Goal: Find specific page/section: Find specific page/section

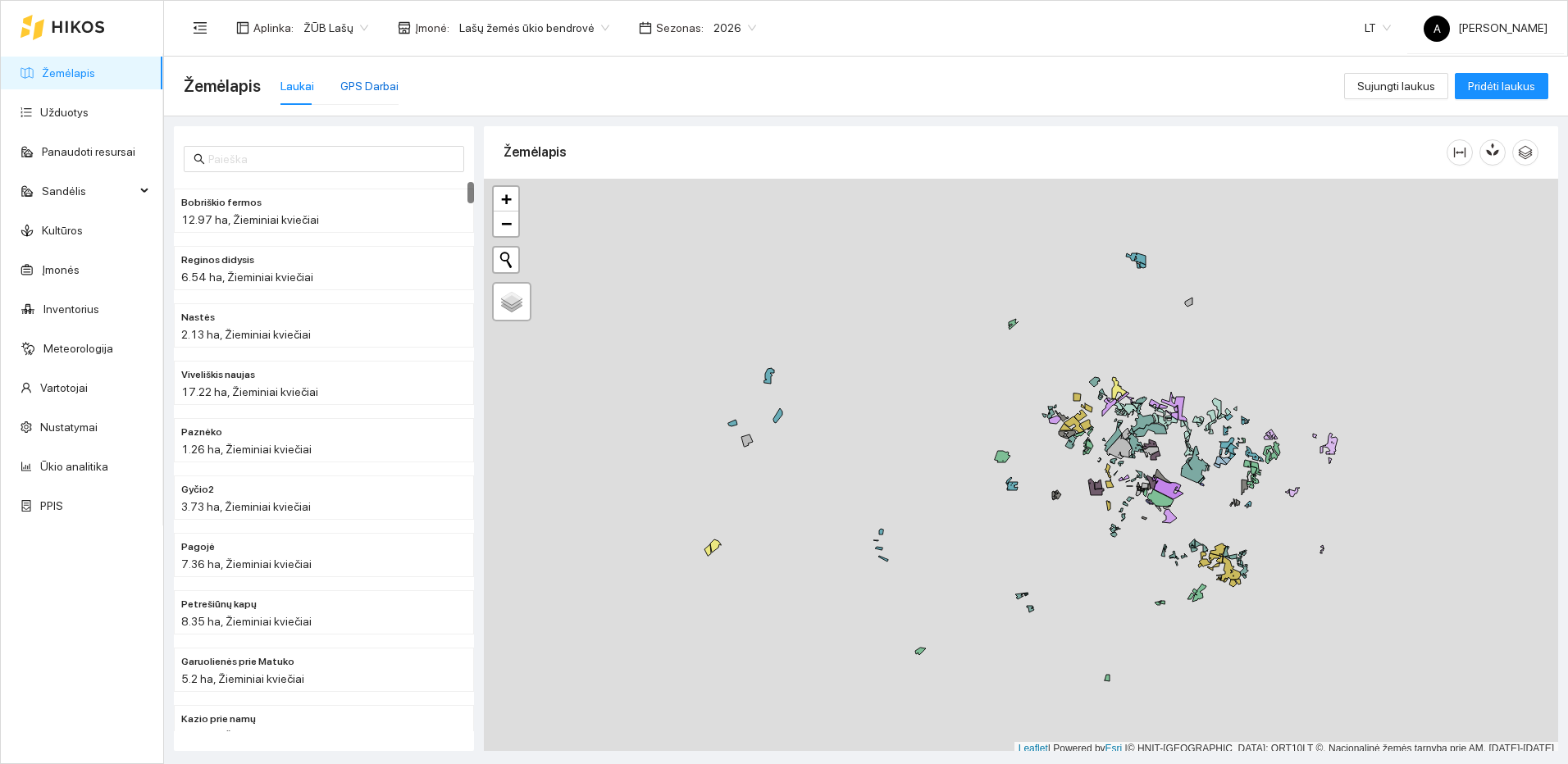
click at [357, 80] on div "GPS Darbai" at bounding box center [369, 86] width 58 height 18
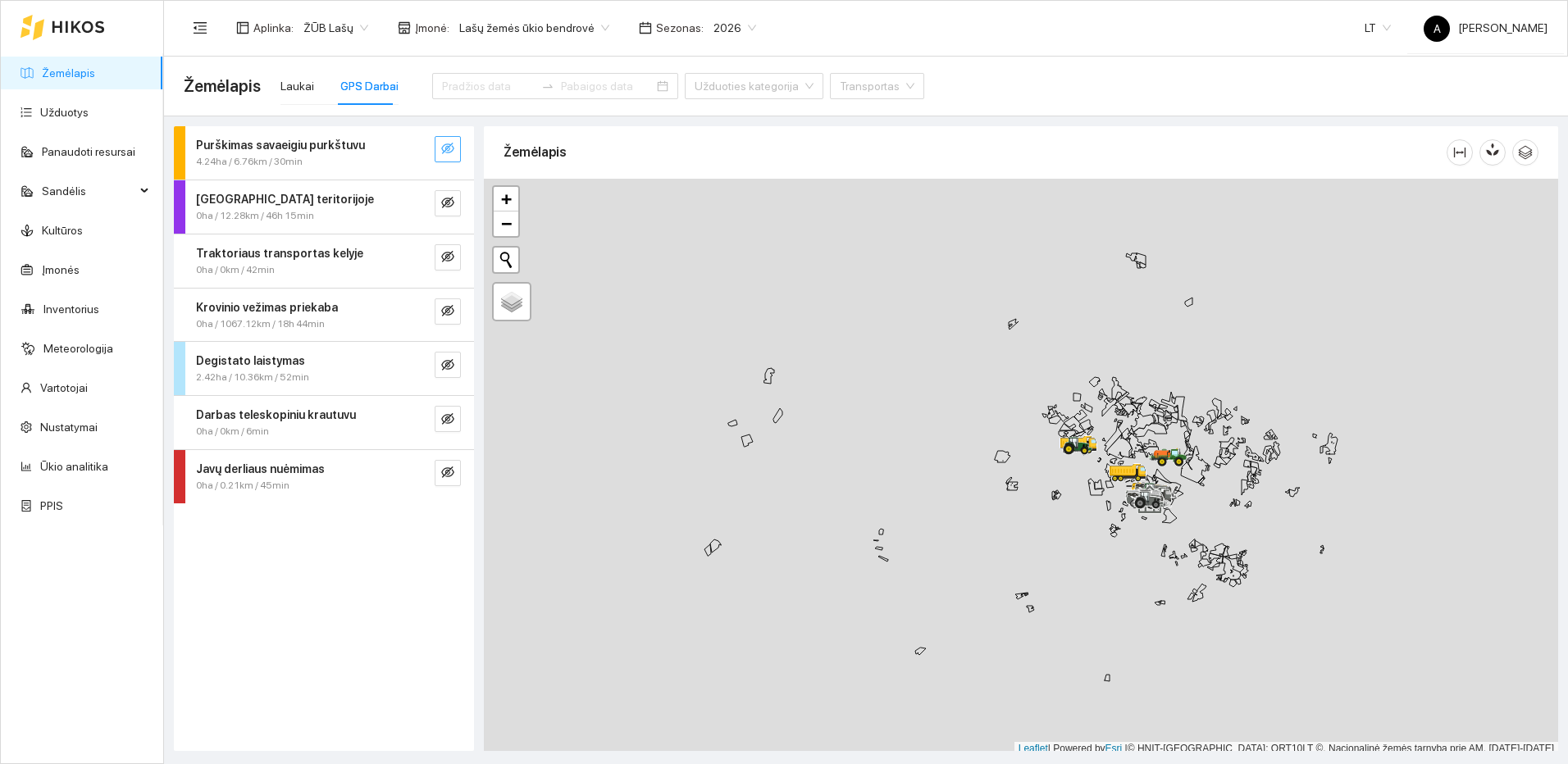
click at [447, 145] on icon "eye-invisible" at bounding box center [447, 147] width 13 height 13
click at [426, 148] on button "button" at bounding box center [414, 149] width 26 height 26
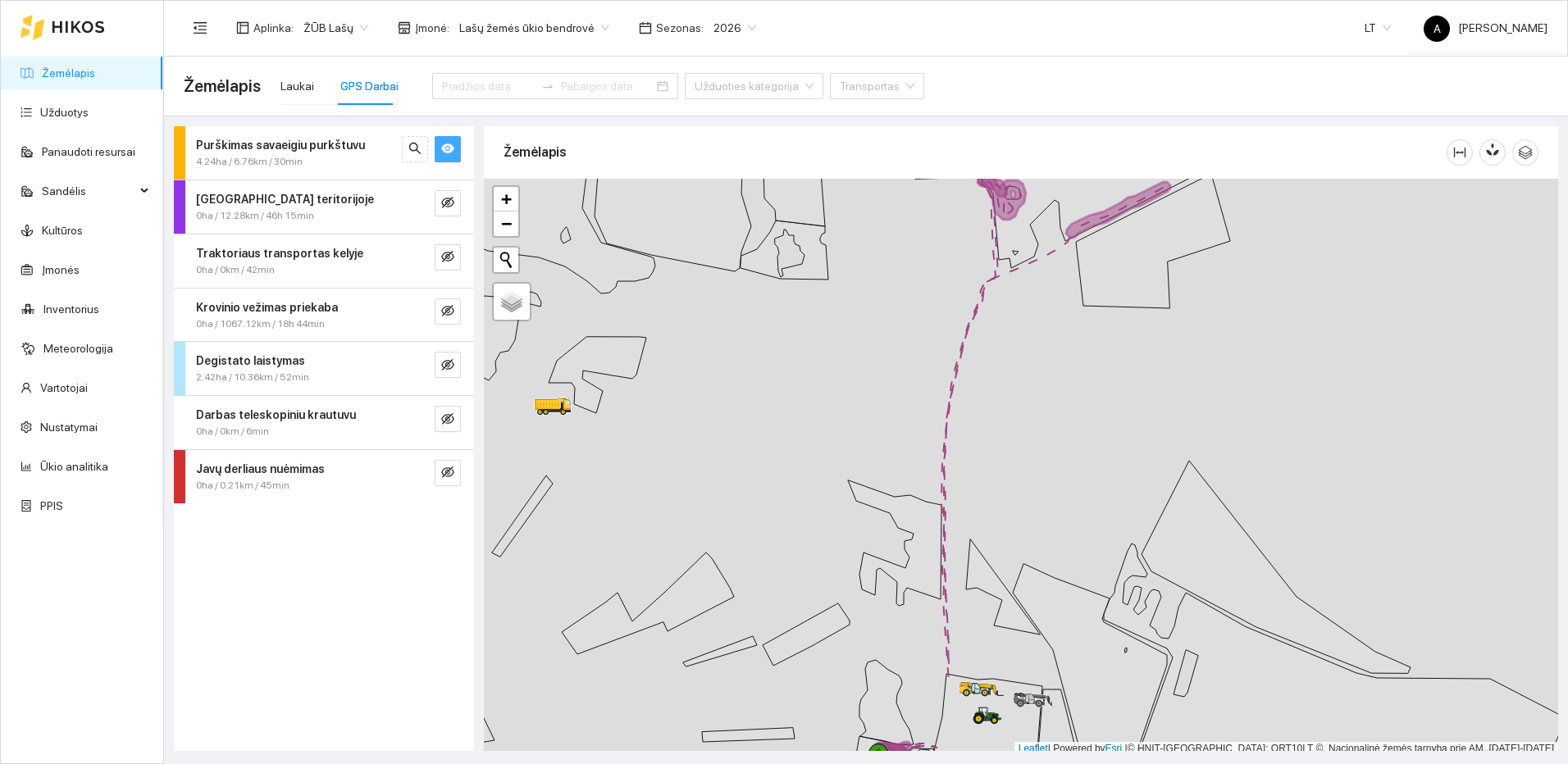
click at [985, 587] on div at bounding box center [1021, 467] width 1074 height 577
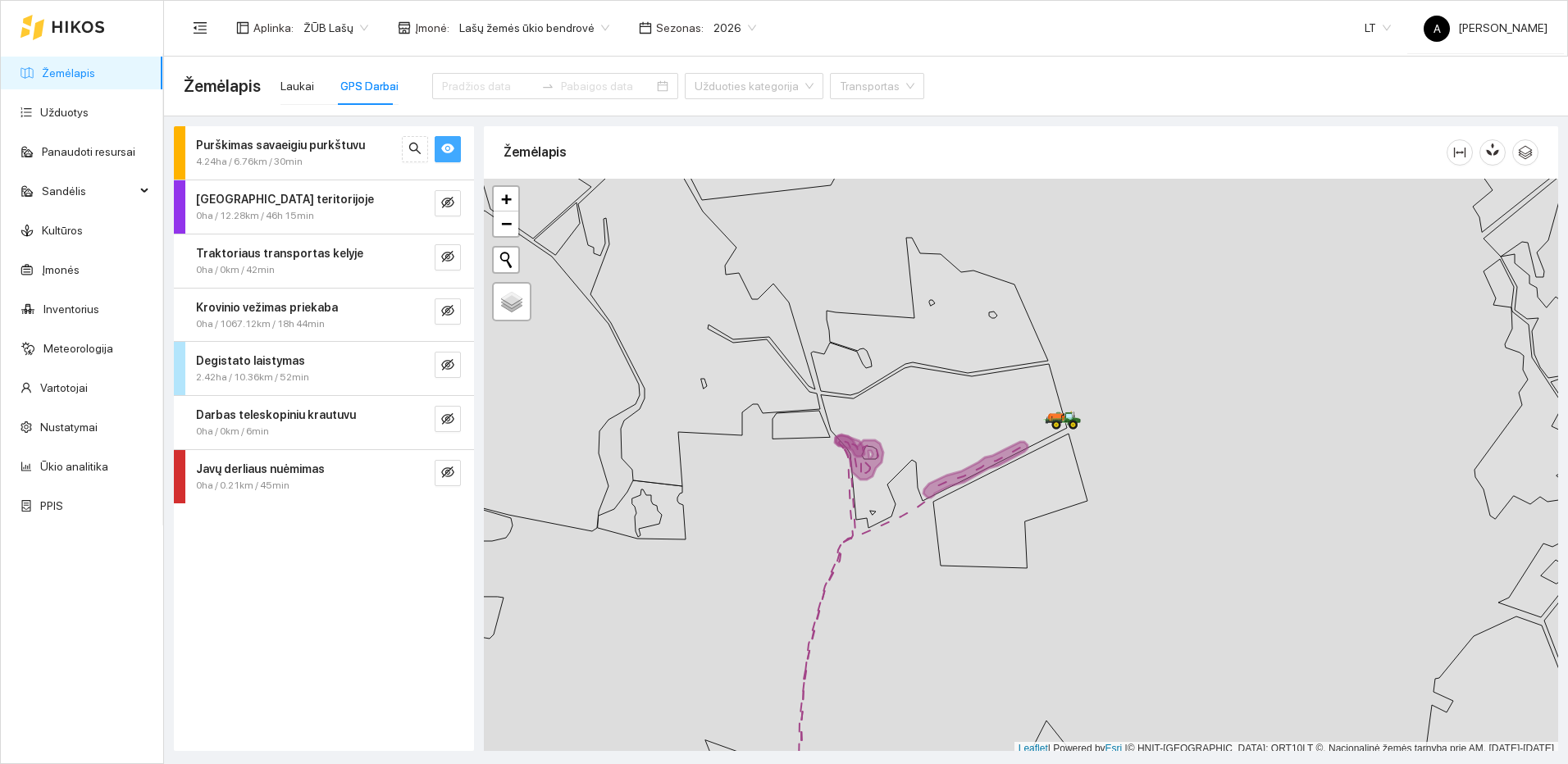
scroll to position [5, 0]
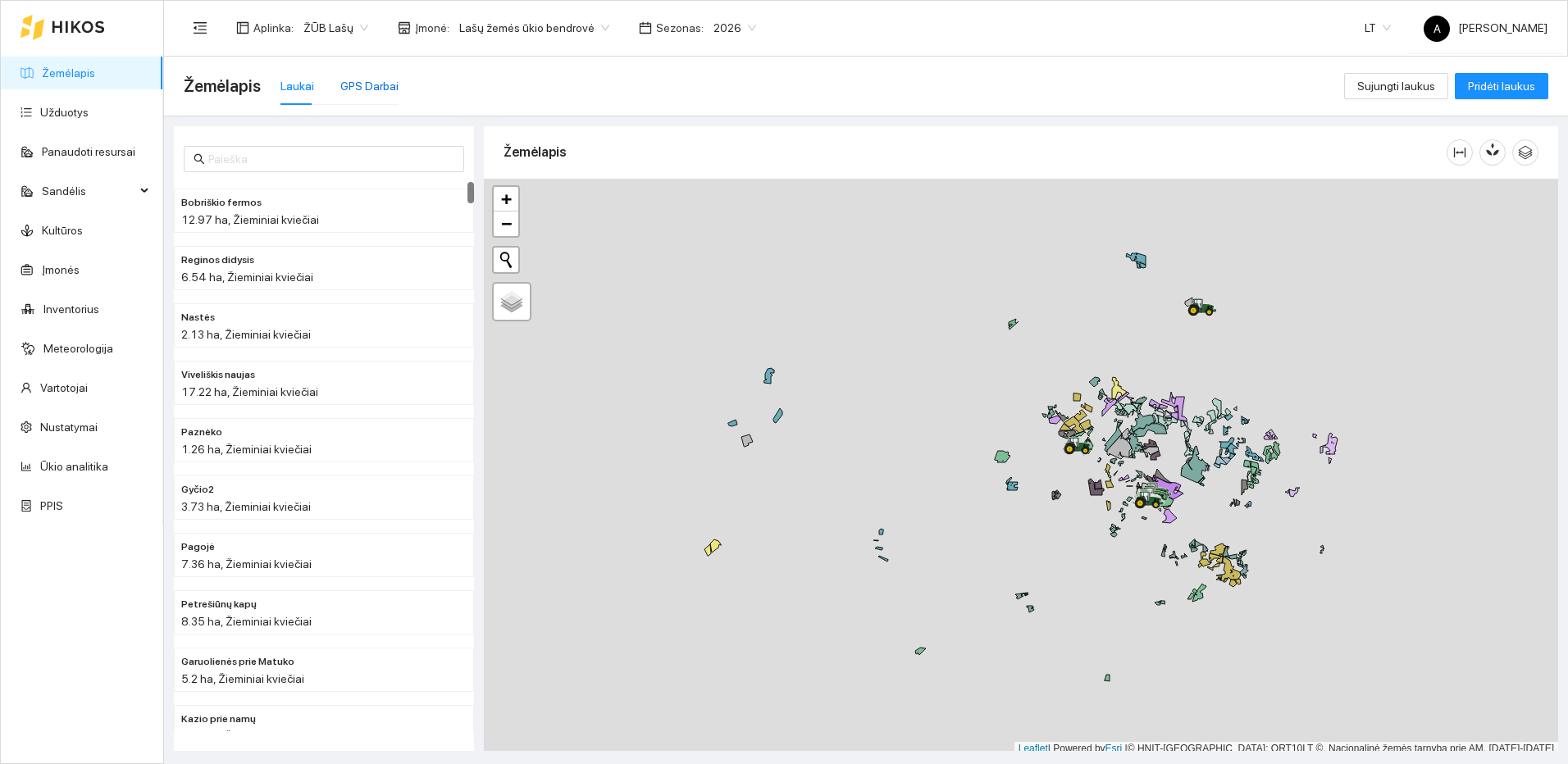
click at [375, 88] on div "GPS Darbai" at bounding box center [369, 86] width 58 height 18
